Goal: Transaction & Acquisition: Subscribe to service/newsletter

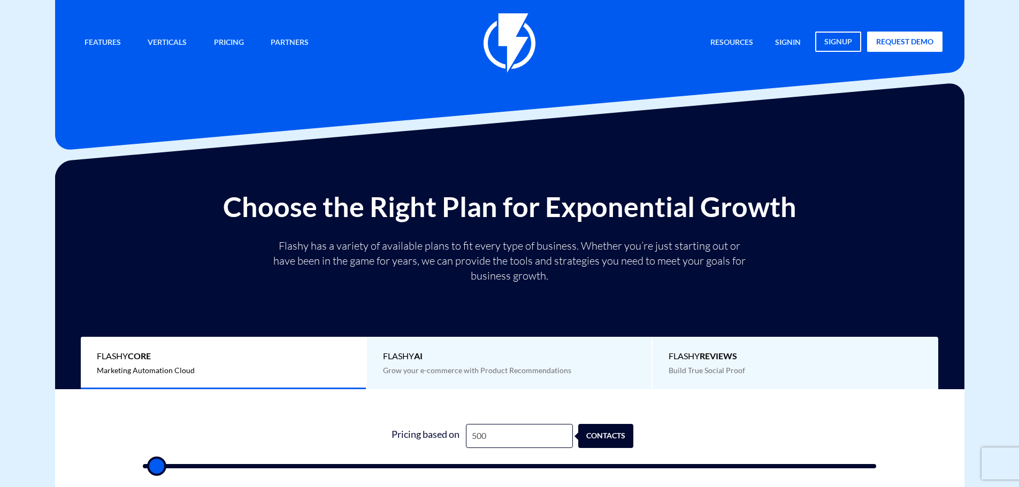
type input "6"
type input "500"
type input "60"
type input "500"
type input "600"
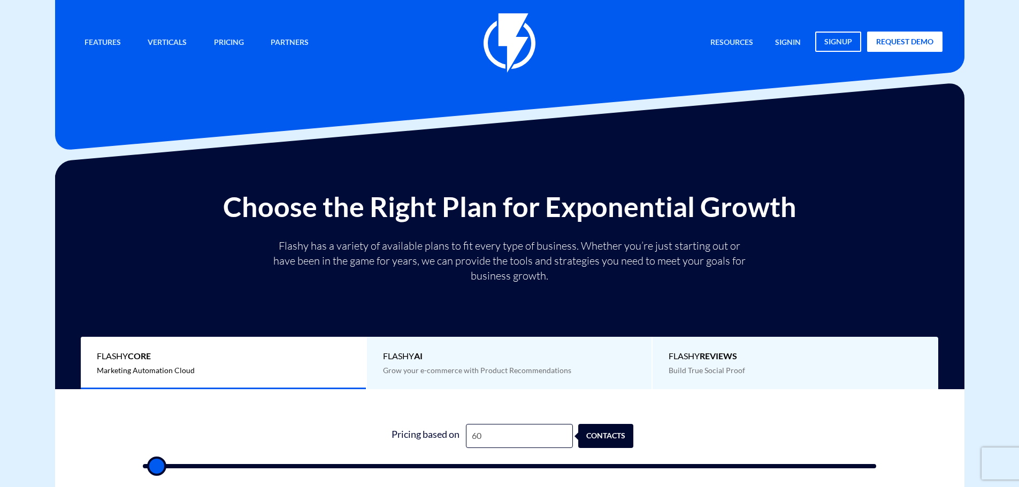
type input "500"
type input "6,000"
type input "6000"
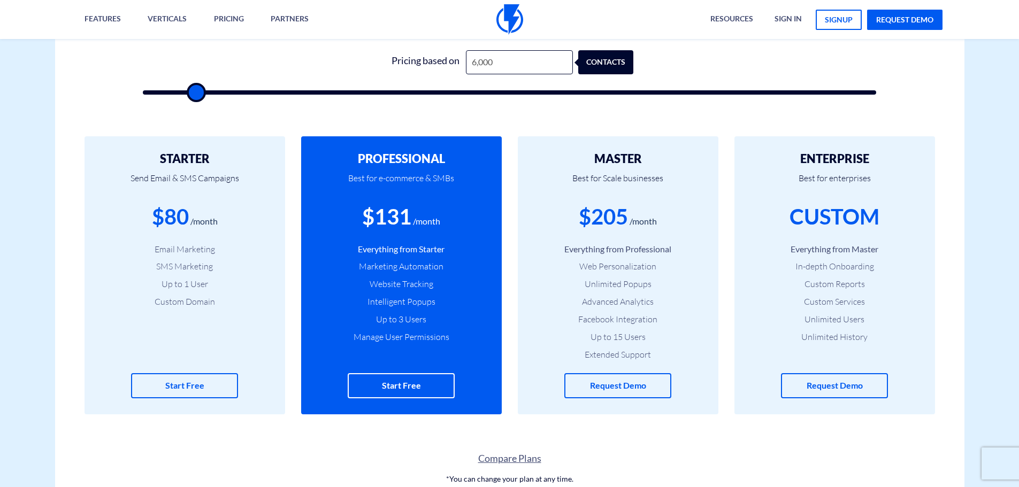
scroll to position [375, 0]
type input "6,000"
click at [388, 215] on div "$131" at bounding box center [386, 216] width 49 height 30
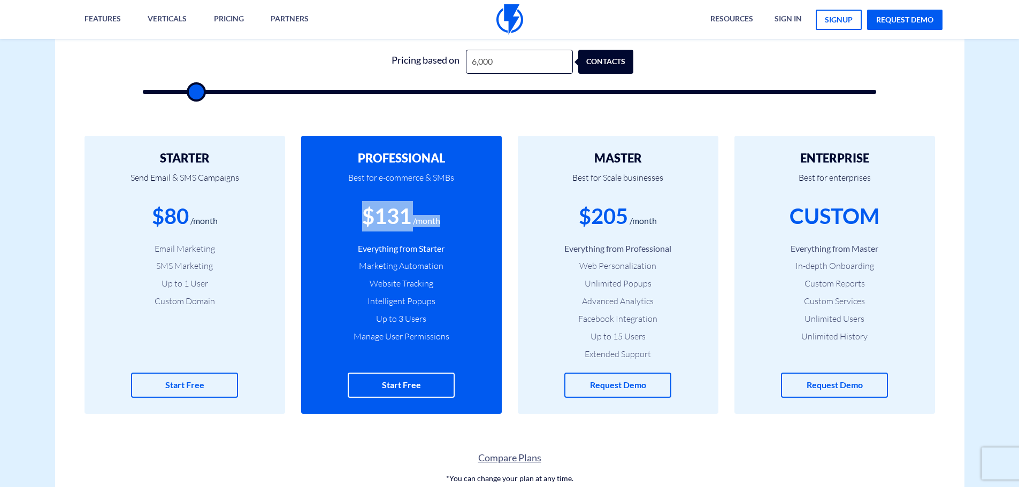
click at [400, 218] on div "$131" at bounding box center [386, 216] width 49 height 30
click at [400, 217] on div "$131" at bounding box center [386, 216] width 49 height 30
click at [411, 220] on div "$131" at bounding box center [386, 216] width 49 height 30
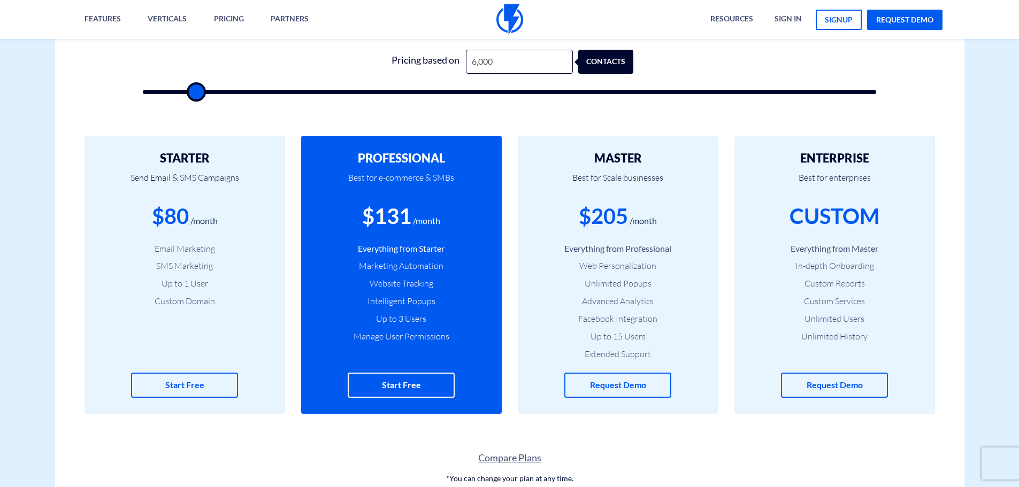
click at [411, 220] on div "$131" at bounding box center [386, 216] width 49 height 30
click at [411, 219] on div "$131" at bounding box center [386, 216] width 49 height 30
click at [461, 251] on li "Everything from Starter" at bounding box center [401, 249] width 169 height 12
